Goal: Information Seeking & Learning: Find specific fact

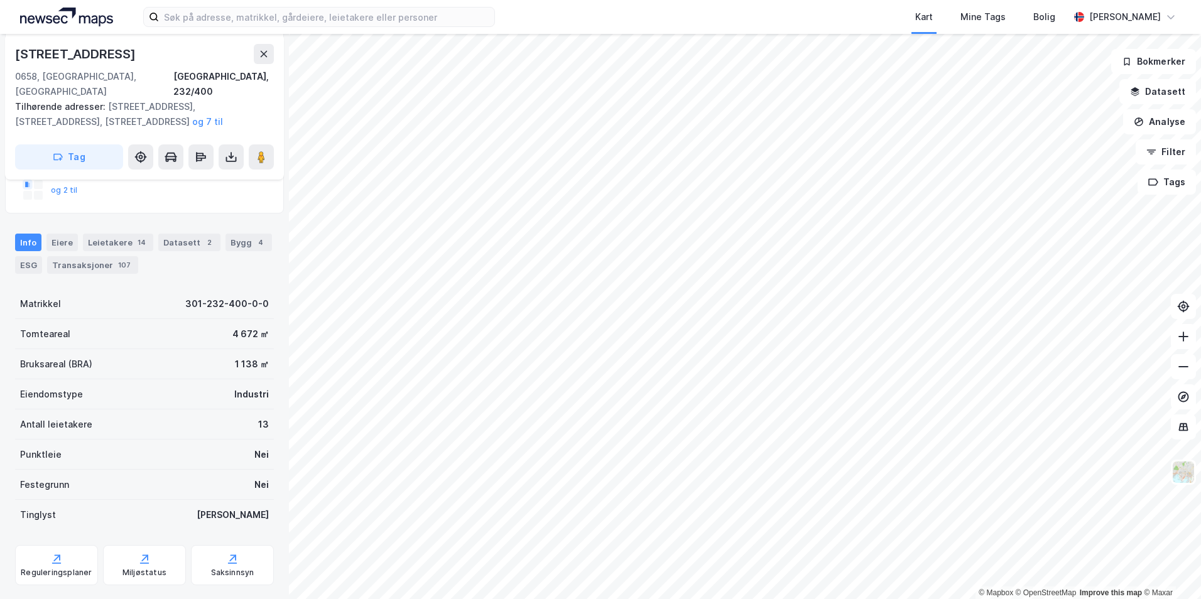
scroll to position [125, 0]
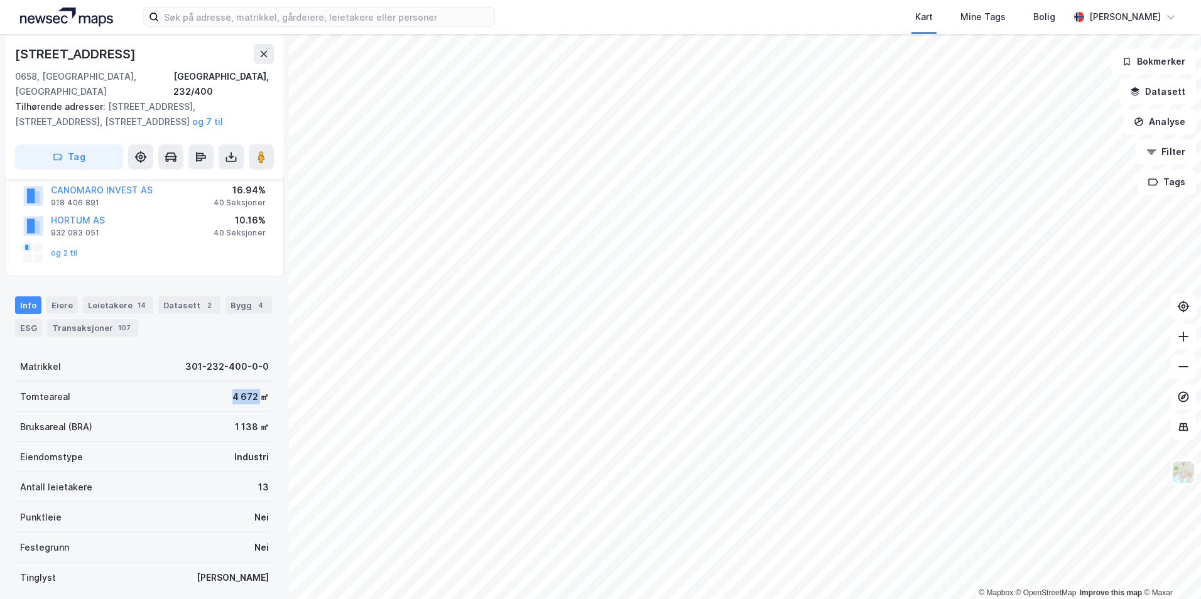
drag, startPoint x: 219, startPoint y: 385, endPoint x: 251, endPoint y: 383, distance: 32.1
click at [251, 383] on div "Tomteareal 4 672 ㎡" at bounding box center [144, 397] width 259 height 30
copy div "4 672"
